Goal: Navigation & Orientation: Find specific page/section

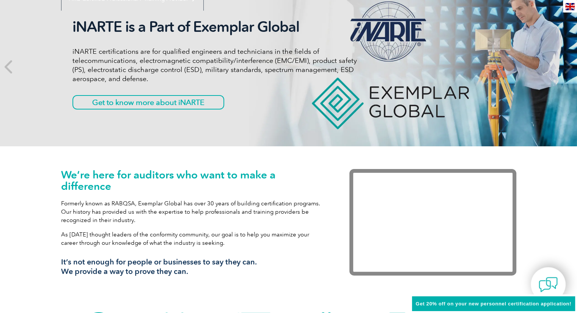
scroll to position [61, 0]
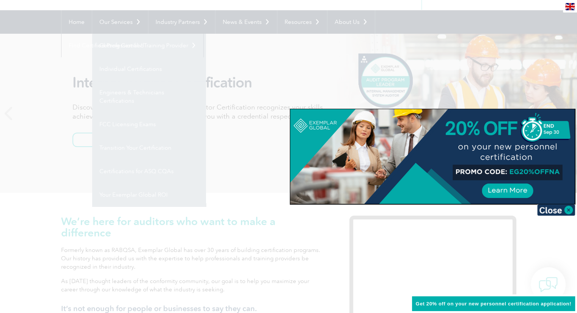
click at [566, 229] on div at bounding box center [288, 156] width 577 height 313
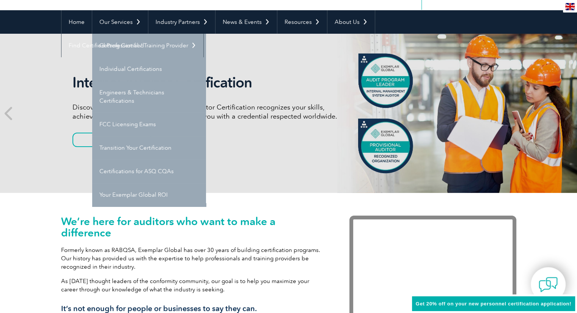
click at [245, 198] on div "We’re here for auditors who want to make a difference Formerly known as RABQSA,…" at bounding box center [288, 274] width 455 height 162
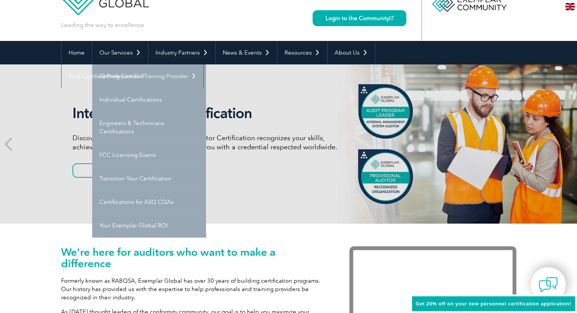
scroll to position [0, 0]
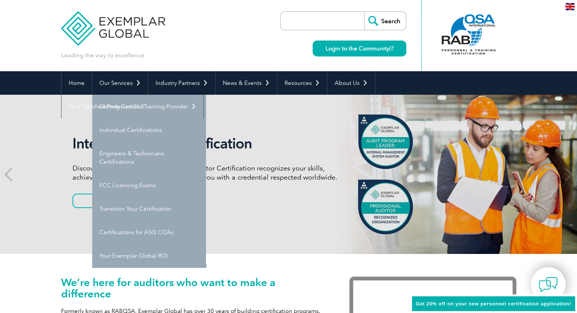
click at [437, 53] on div at bounding box center [469, 35] width 94 height 42
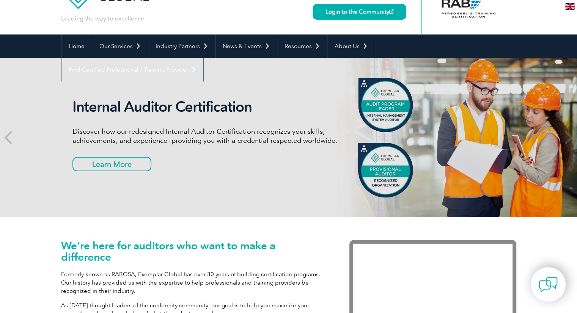
scroll to position [30, 0]
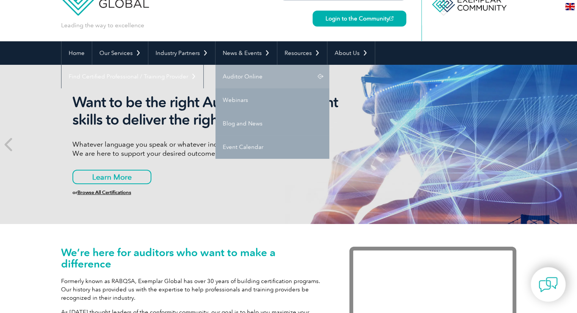
click at [257, 70] on link "Auditor Online" at bounding box center [272, 77] width 114 height 24
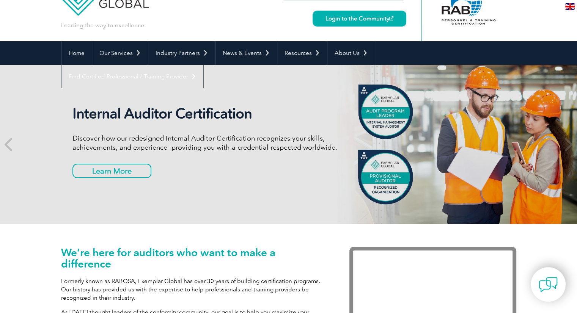
scroll to position [0, 0]
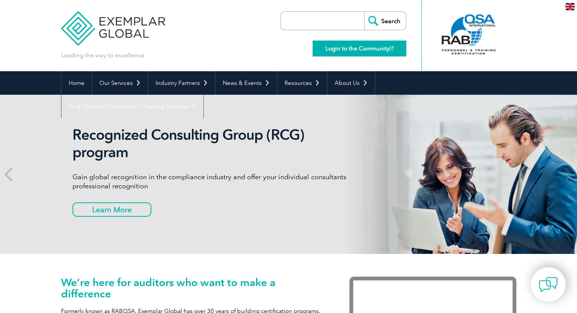
click at [370, 49] on link "Login to the Community" at bounding box center [359, 49] width 94 height 16
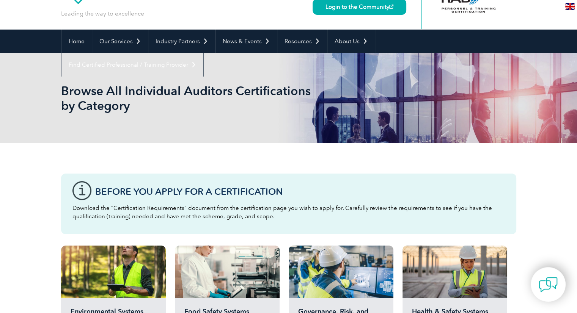
scroll to position [38, 0]
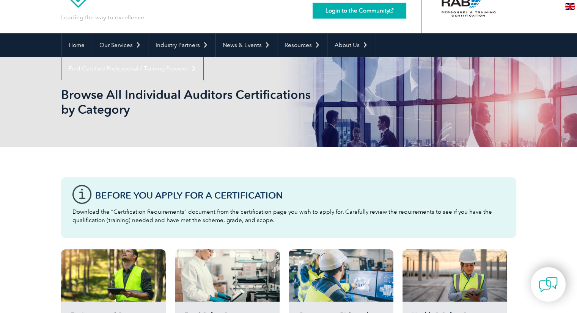
click at [362, 13] on link "Login to the Community" at bounding box center [359, 11] width 94 height 16
